Goal: Information Seeking & Learning: Check status

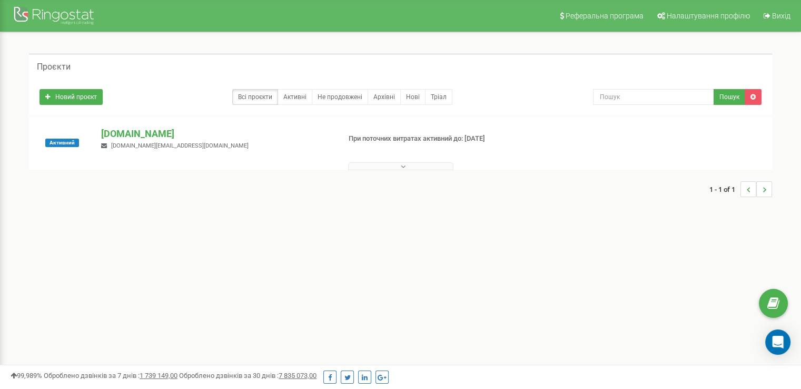
click at [369, 164] on button at bounding box center [400, 166] width 105 height 8
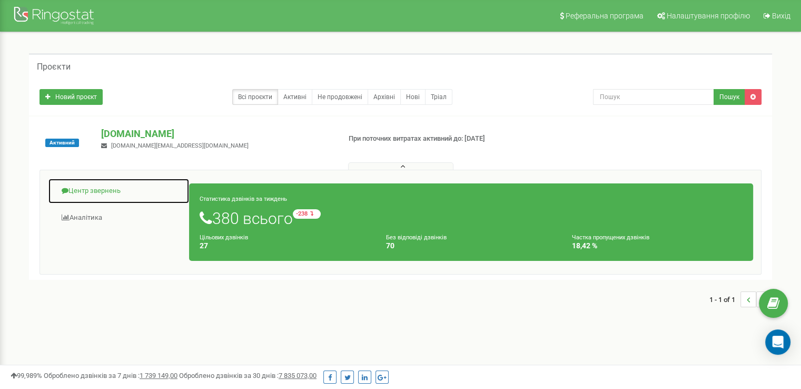
click at [103, 188] on link "Центр звернень" at bounding box center [119, 191] width 142 height 26
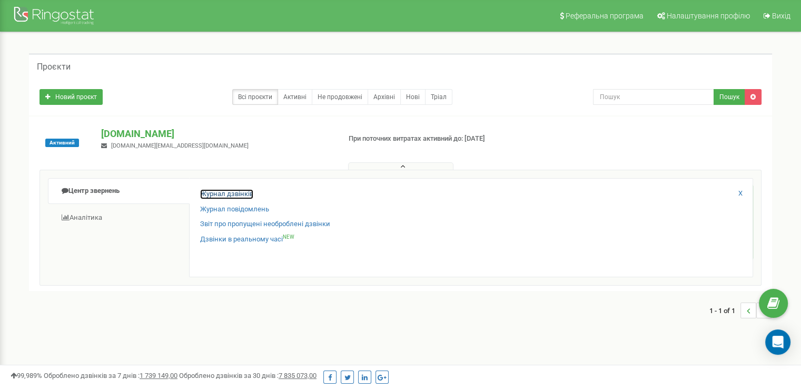
click at [230, 192] on link "Журнал дзвінків" at bounding box center [226, 194] width 53 height 10
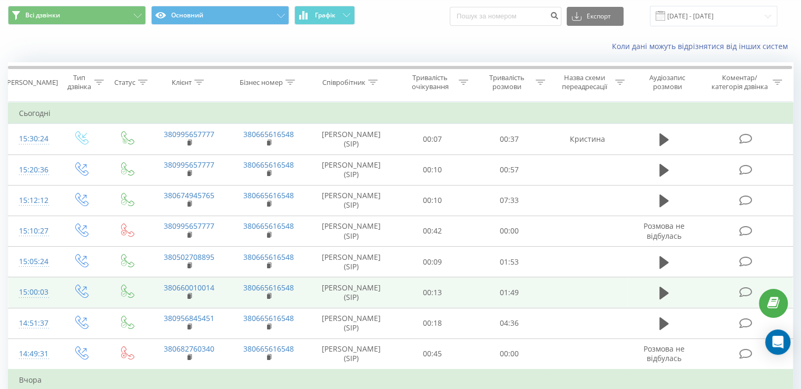
scroll to position [32, 0]
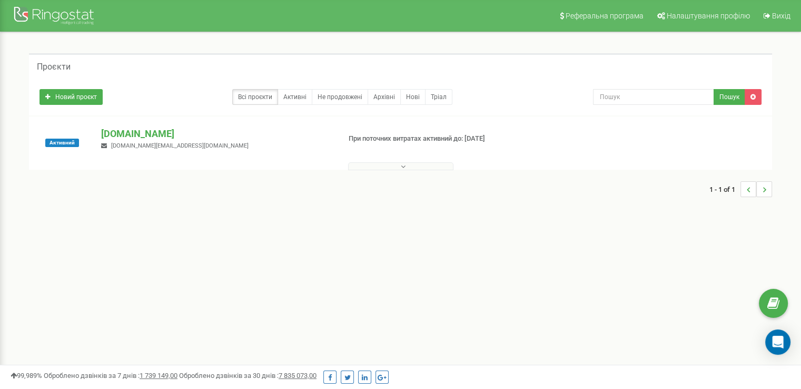
click at [396, 166] on button at bounding box center [400, 166] width 105 height 8
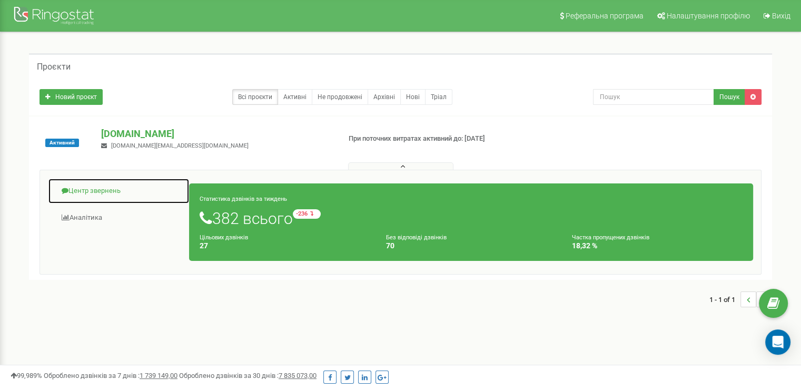
click at [111, 194] on link "Центр звернень" at bounding box center [119, 191] width 142 height 26
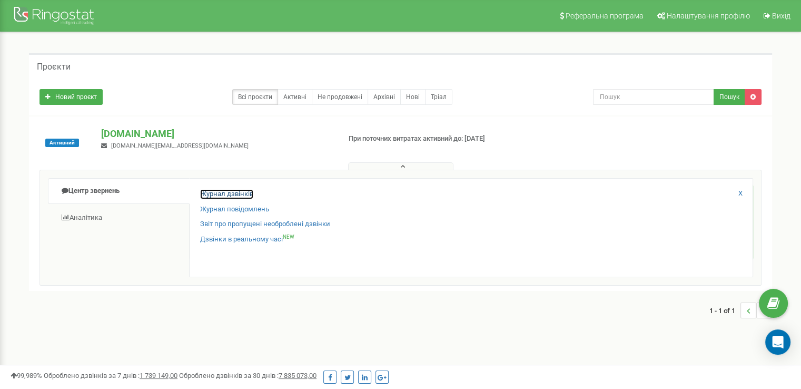
click at [232, 192] on link "Журнал дзвінків" at bounding box center [226, 194] width 53 height 10
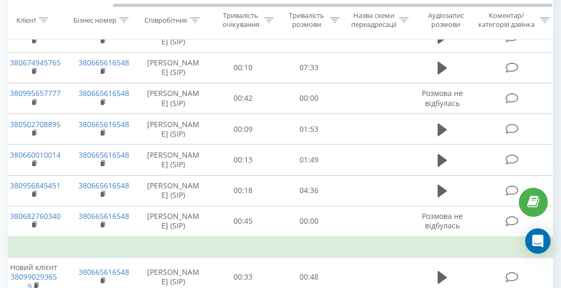
scroll to position [167, 0]
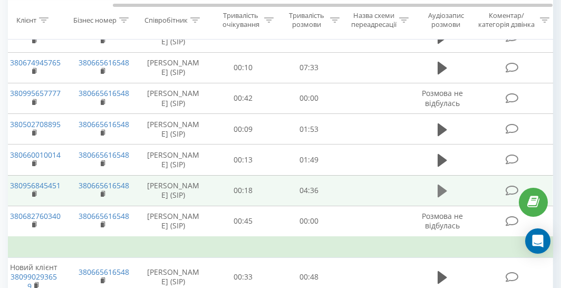
click at [445, 189] on icon at bounding box center [441, 190] width 9 height 13
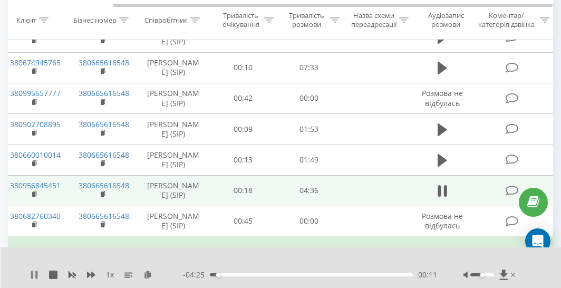
click at [34, 278] on icon at bounding box center [34, 274] width 8 height 8
drag, startPoint x: 210, startPoint y: 275, endPoint x: 183, endPoint y: 281, distance: 27.7
click at [183, 281] on div "1 x - 04:36 00:00 00:00" at bounding box center [281, 267] width 561 height 41
click at [213, 273] on div "00:04" at bounding box center [311, 274] width 203 height 3
click at [31, 274] on icon at bounding box center [34, 274] width 6 height 8
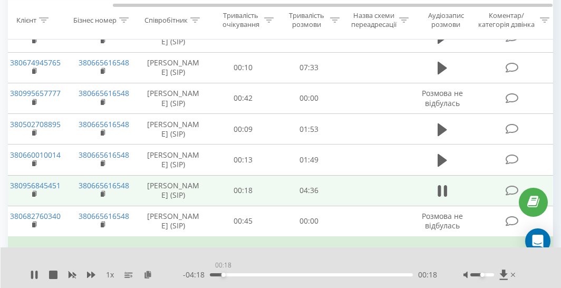
click at [223, 276] on div "00:18" at bounding box center [311, 274] width 203 height 3
click at [33, 275] on icon at bounding box center [34, 274] width 8 height 8
click at [33, 275] on icon at bounding box center [34, 274] width 6 height 8
click at [213, 273] on div "00:05" at bounding box center [311, 274] width 203 height 3
click at [297, 273] on div "01:59" at bounding box center [311, 274] width 203 height 3
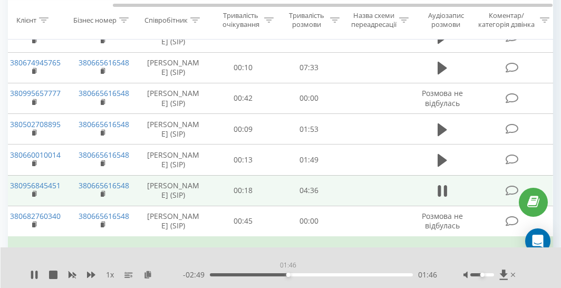
click at [288, 274] on div "01:46" at bounding box center [311, 274] width 203 height 3
click at [92, 276] on icon at bounding box center [91, 274] width 8 height 6
click at [33, 277] on icon at bounding box center [34, 274] width 8 height 8
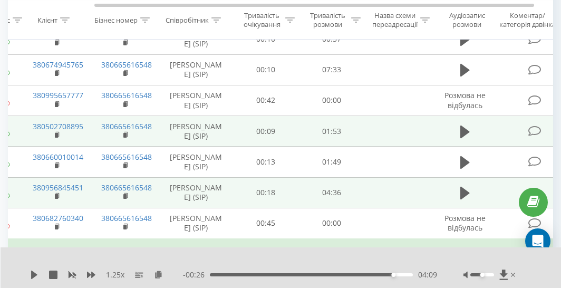
scroll to position [0, 107]
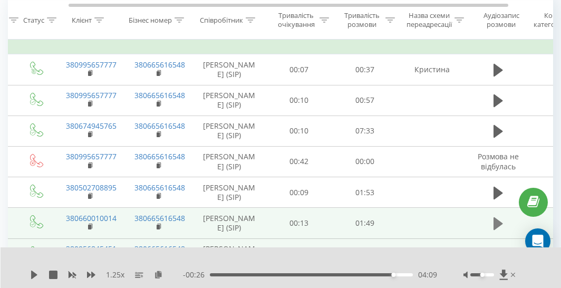
click at [499, 226] on icon at bounding box center [497, 223] width 9 height 15
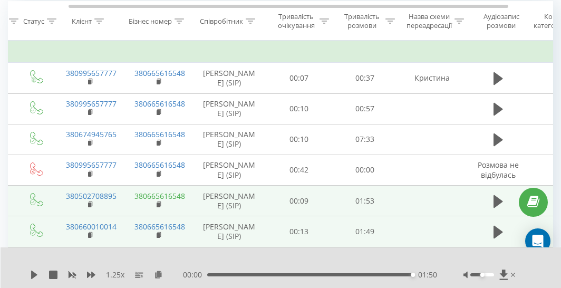
scroll to position [93, 0]
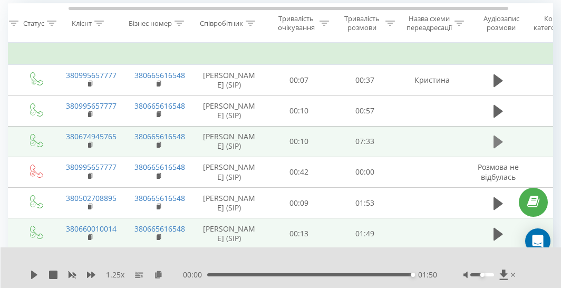
click at [497, 141] on icon at bounding box center [497, 141] width 9 height 13
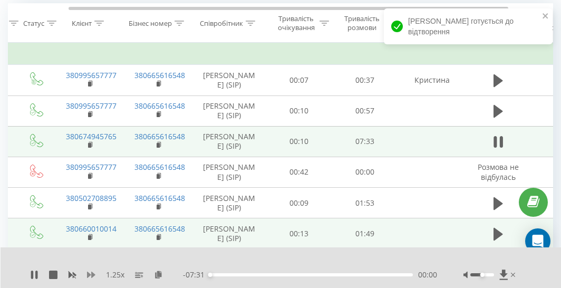
click at [91, 273] on icon at bounding box center [91, 274] width 8 height 6
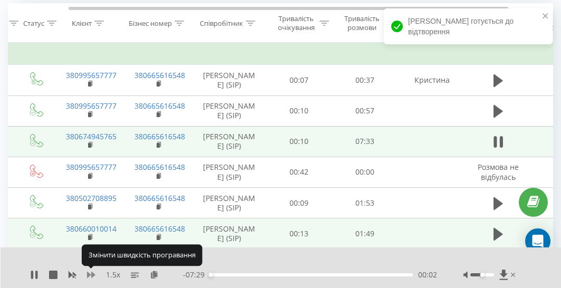
click at [91, 273] on icon at bounding box center [91, 274] width 8 height 6
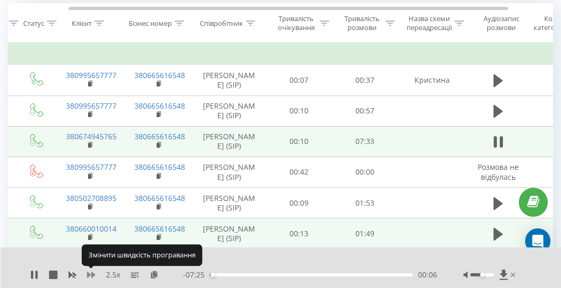
click at [91, 273] on icon at bounding box center [91, 274] width 8 height 6
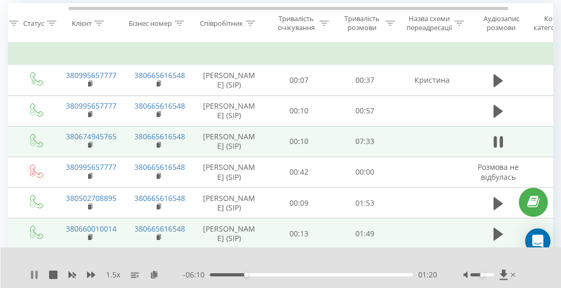
click at [36, 275] on icon at bounding box center [36, 274] width 2 height 8
click at [37, 272] on icon at bounding box center [34, 274] width 8 height 8
click at [36, 277] on icon at bounding box center [36, 274] width 2 height 8
click at [33, 272] on icon at bounding box center [34, 274] width 6 height 8
click at [89, 276] on icon at bounding box center [91, 274] width 8 height 6
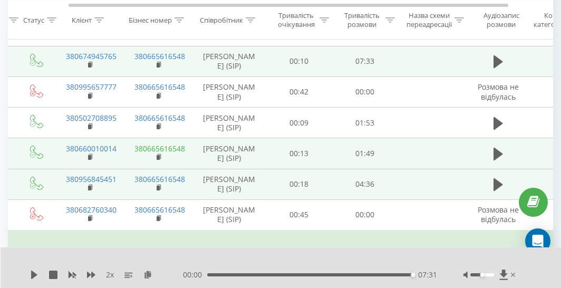
scroll to position [173, 0]
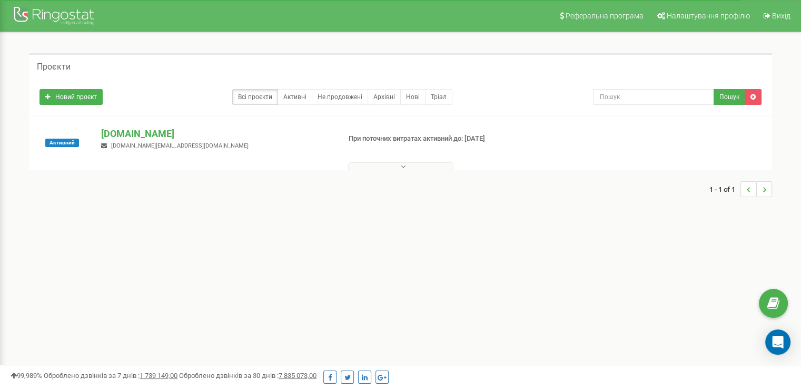
click at [413, 164] on button at bounding box center [400, 166] width 105 height 8
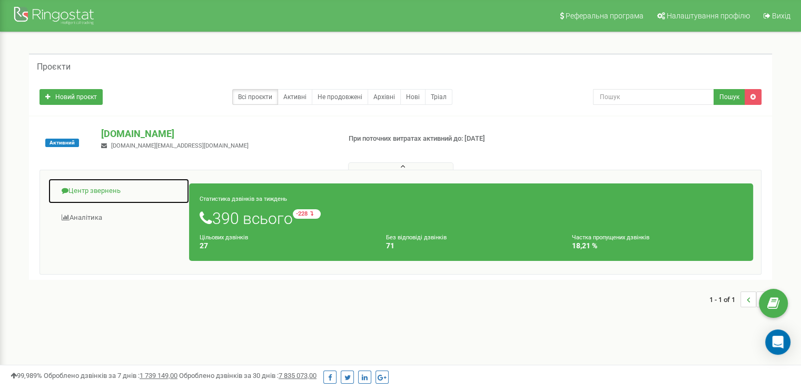
click at [101, 188] on link "Центр звернень" at bounding box center [119, 191] width 142 height 26
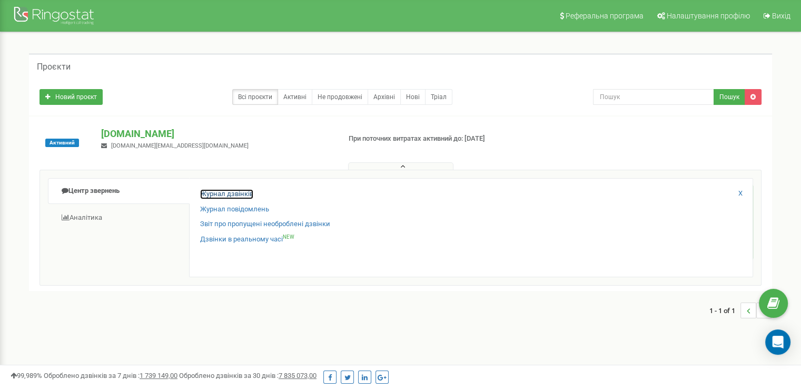
click at [243, 191] on link "Журнал дзвінків" at bounding box center [226, 194] width 53 height 10
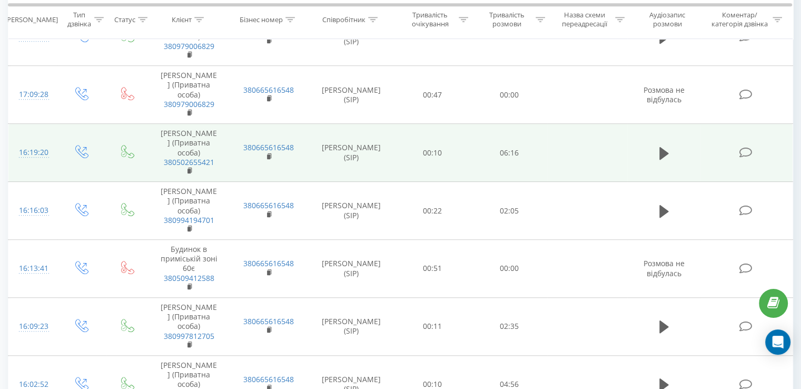
scroll to position [755, 0]
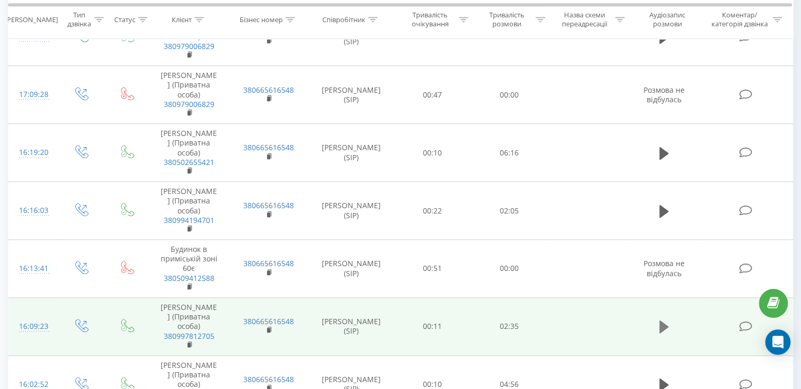
click at [661, 327] on icon at bounding box center [664, 326] width 9 height 13
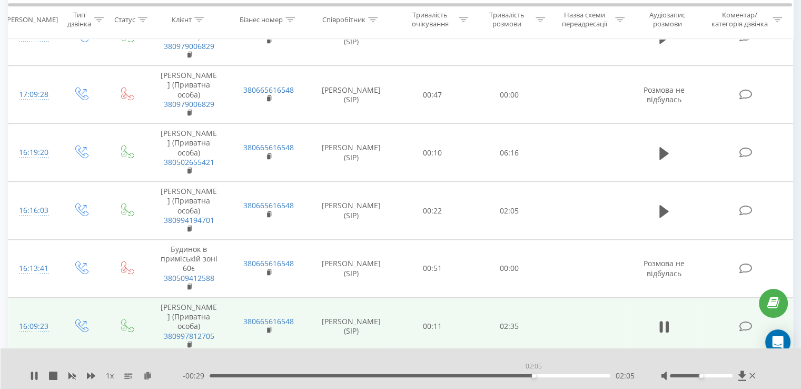
click at [534, 374] on div "02:05" at bounding box center [410, 375] width 401 height 3
click at [91, 374] on icon at bounding box center [91, 376] width 8 height 6
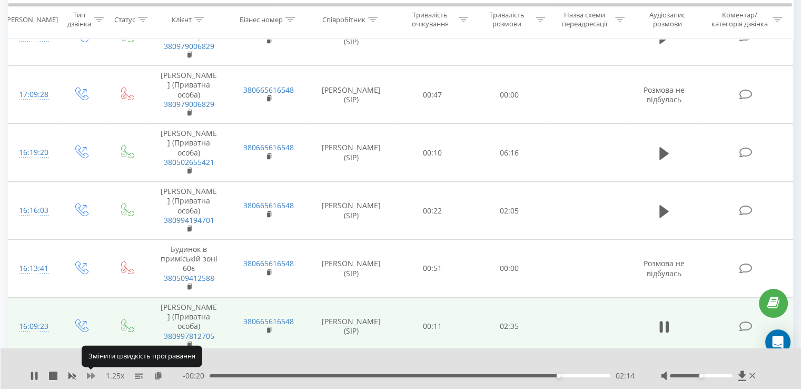
click at [91, 374] on icon at bounding box center [91, 376] width 8 height 6
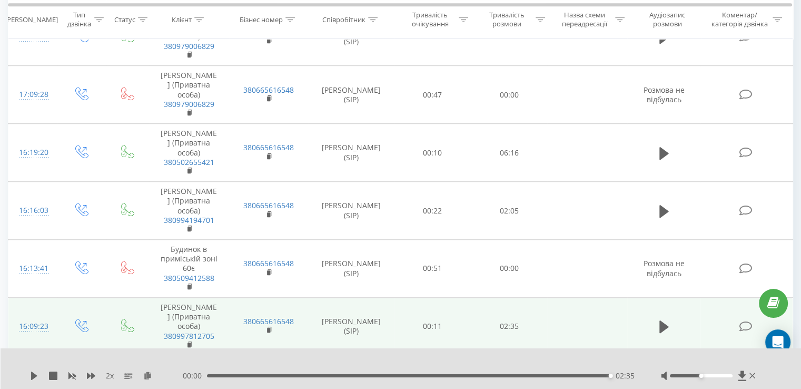
click at [481, 374] on div "02:35" at bounding box center [409, 375] width 404 height 3
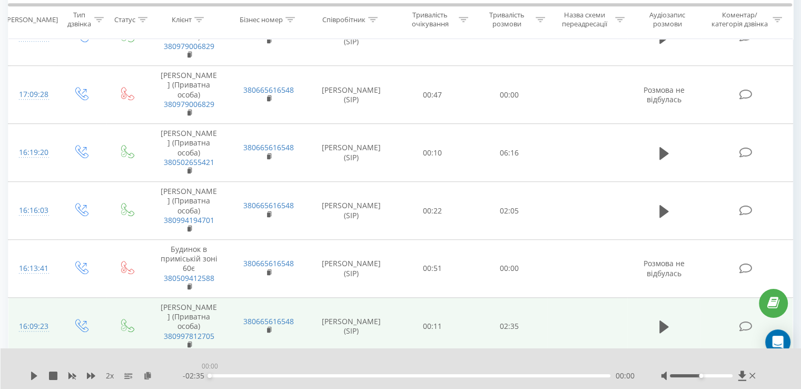
drag, startPoint x: 210, startPoint y: 377, endPoint x: 194, endPoint y: 380, distance: 16.1
click at [194, 380] on div "- 02:35 00:00 00:00" at bounding box center [409, 375] width 452 height 11
click at [227, 375] on div "00:06" at bounding box center [410, 375] width 401 height 3
click at [223, 378] on div "- 02:28 00:06 00:06" at bounding box center [409, 375] width 452 height 11
click at [217, 376] on div "00:03" at bounding box center [410, 375] width 401 height 3
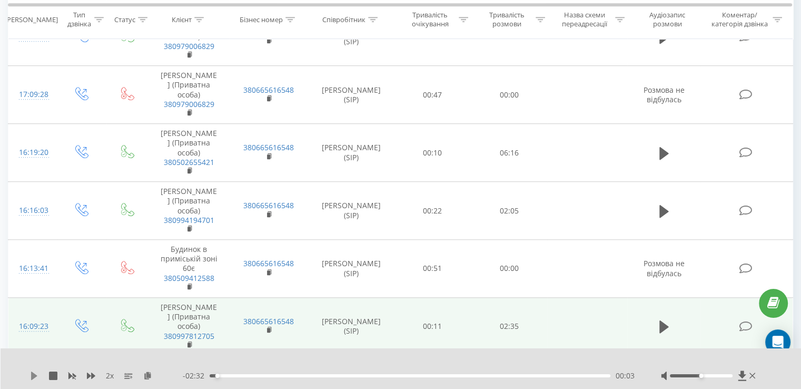
click at [37, 376] on icon at bounding box center [34, 375] width 6 height 8
click at [91, 378] on icon at bounding box center [91, 375] width 8 height 8
click at [32, 379] on icon at bounding box center [32, 375] width 2 height 8
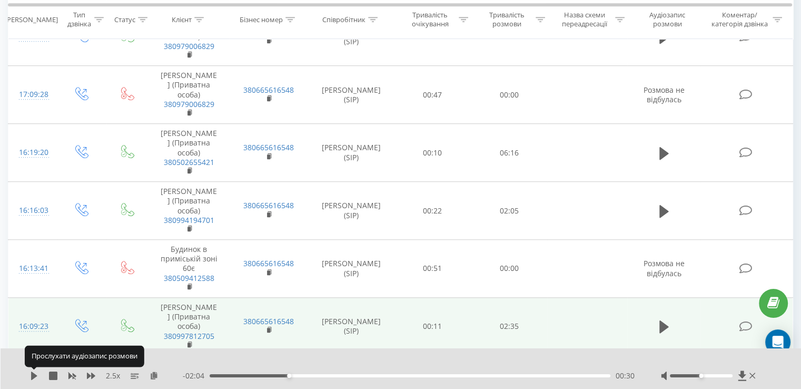
click at [32, 379] on icon at bounding box center [34, 375] width 6 height 8
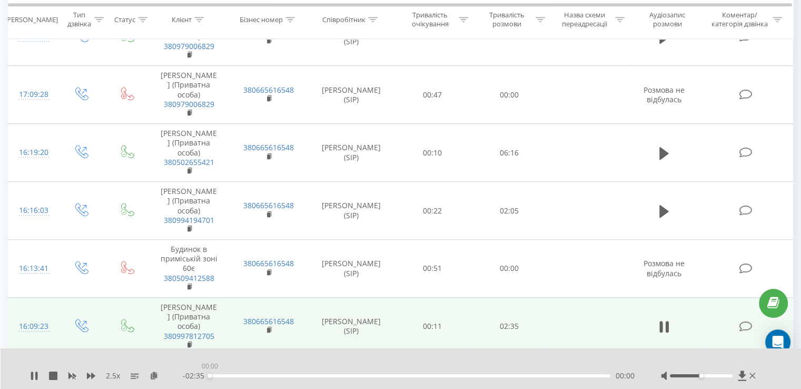
click at [388, 375] on div "00:00" at bounding box center [410, 375] width 401 height 3
click at [388, 375] on div "01:08" at bounding box center [410, 375] width 401 height 3
click at [74, 378] on rect at bounding box center [72, 376] width 8 height 8
click at [38, 375] on div "1 x" at bounding box center [106, 375] width 153 height 11
click at [36, 375] on icon at bounding box center [36, 375] width 2 height 8
